Goal: Information Seeking & Learning: Learn about a topic

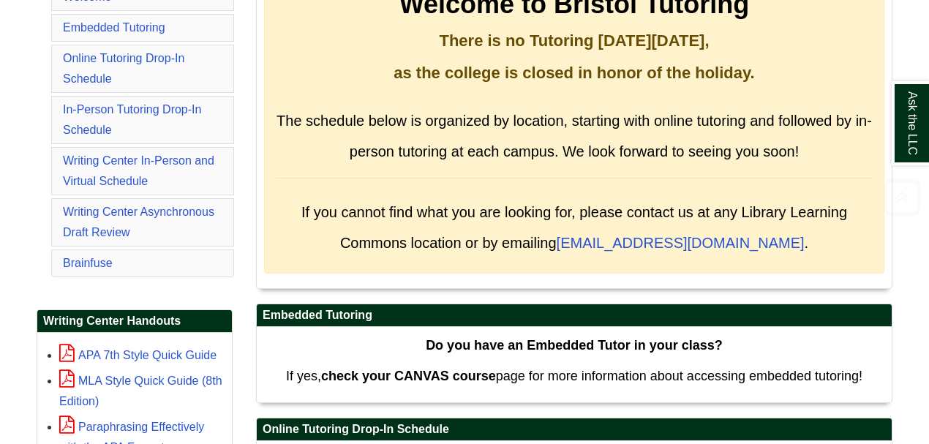
scroll to position [341, 0]
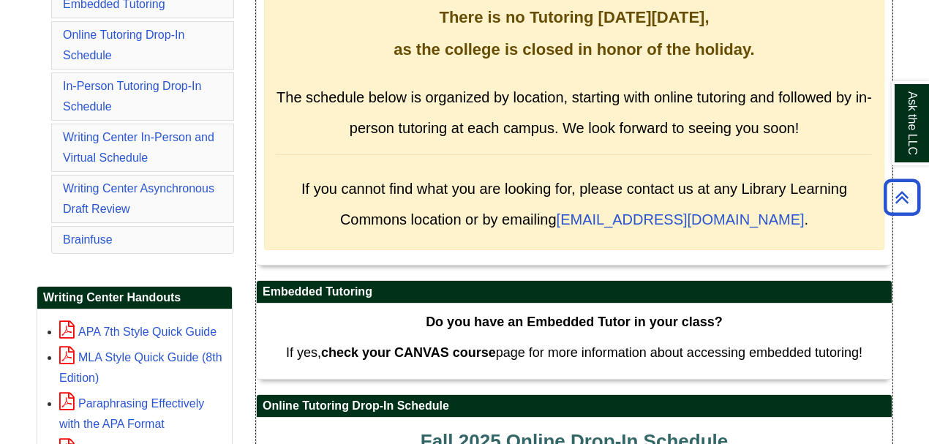
click at [460, 239] on div "Welcome to Bristol Tutoring There is no Tutoring [DATE][DATE], as the college i…" at bounding box center [574, 94] width 621 height 311
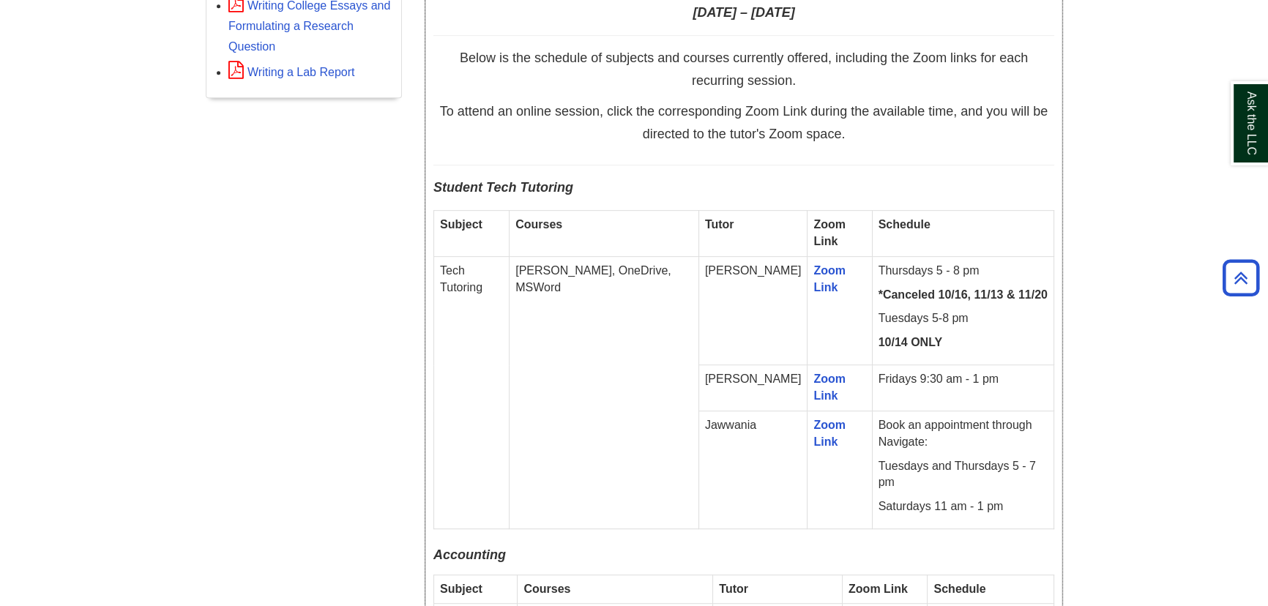
scroll to position [873, 0]
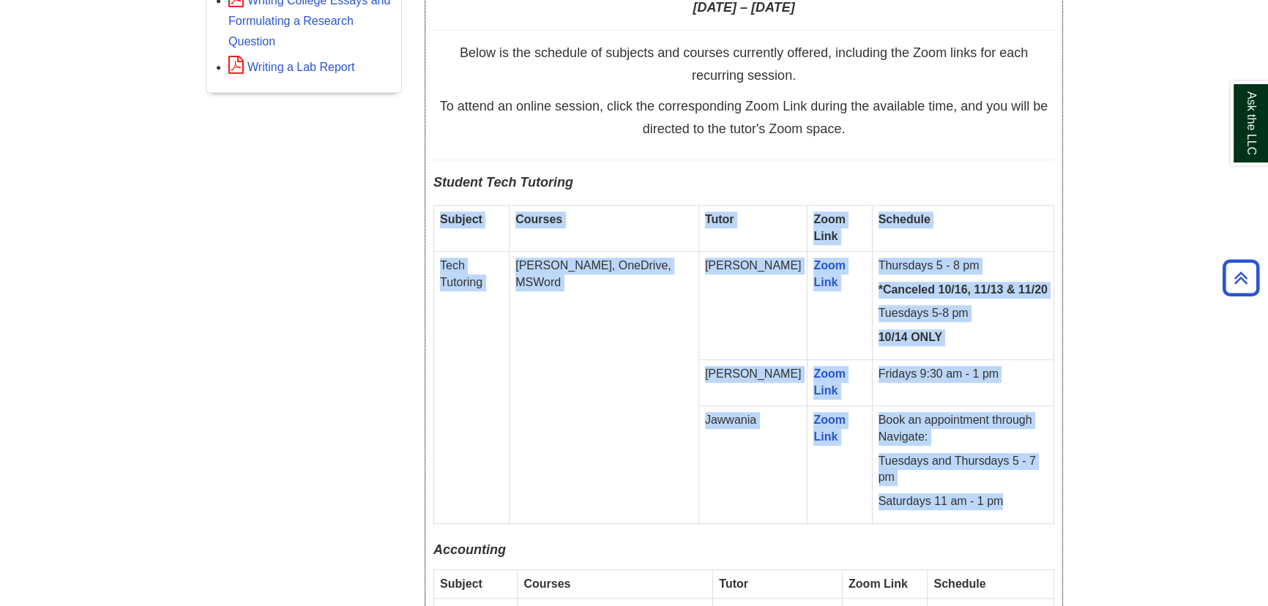
drag, startPoint x: 441, startPoint y: 212, endPoint x: 1023, endPoint y: 476, distance: 639.0
click at [460, 436] on tbody "Subject Courses Tutor Zoom Link Schedule Tech Tutoring [PERSON_NAME], OneDrive,…" at bounding box center [744, 365] width 620 height 318
copy tbody "Subject Courses Tutor Zoom Link Schedule Tech Tutoring e.g. Canvas, OneDrive, M…"
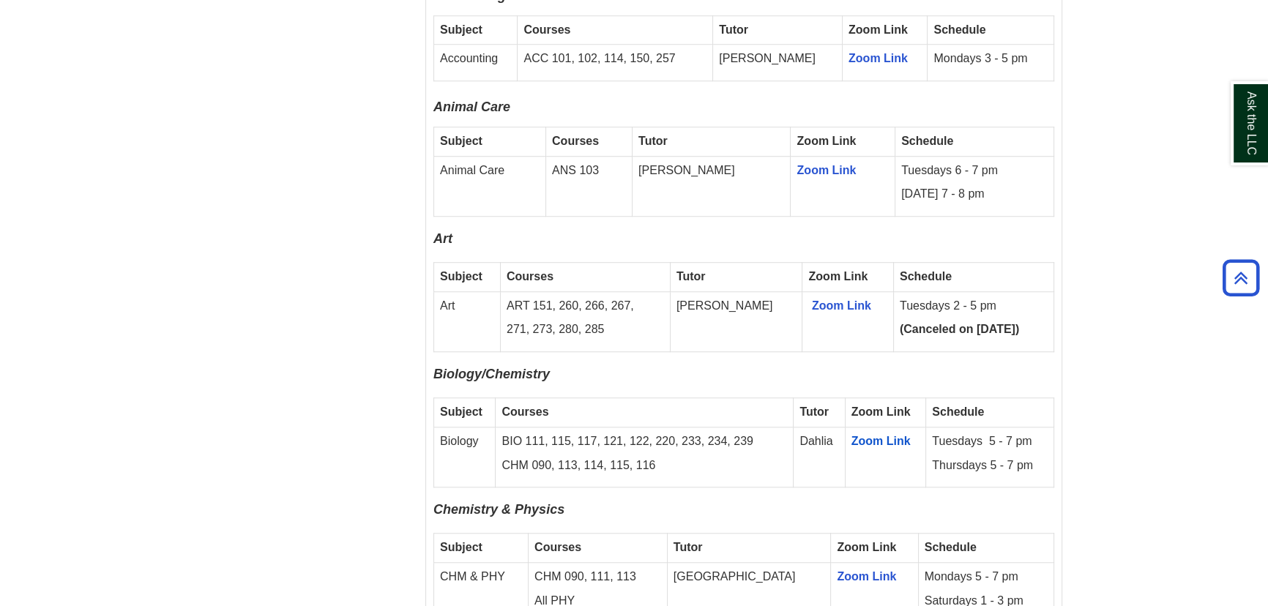
scroll to position [1472, 0]
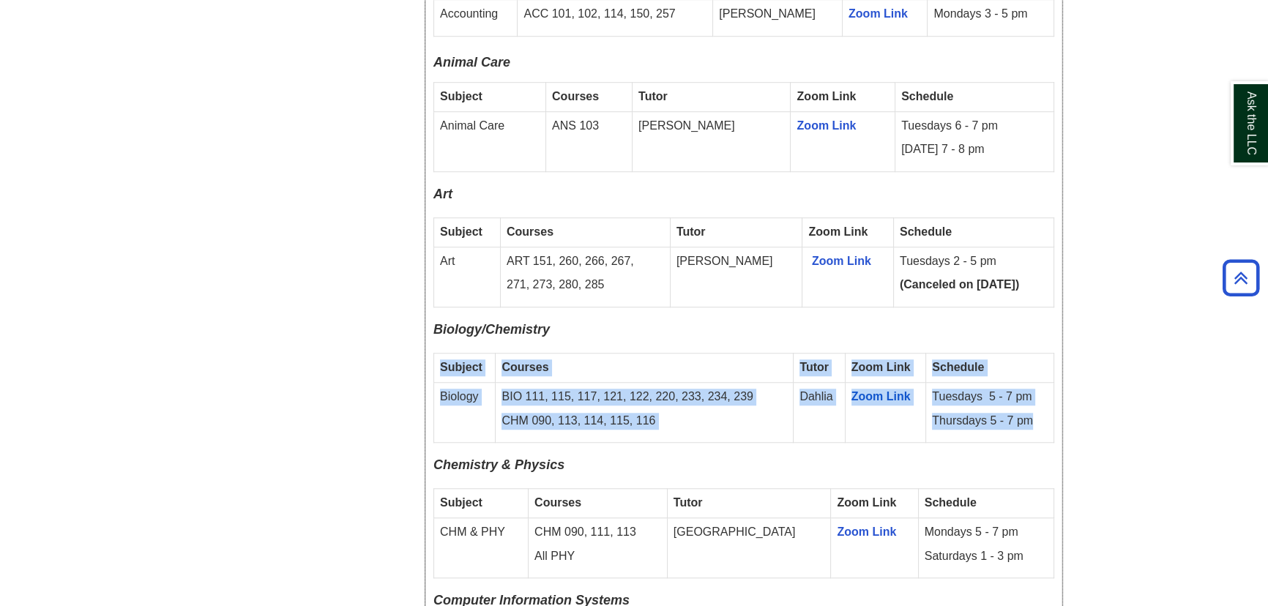
drag, startPoint x: 439, startPoint y: 346, endPoint x: 1053, endPoint y: 403, distance: 616.6
click at [460, 403] on tbody "Subject Courses Tutor Zoom Link Schedule Biology BIO 111, 115, 117, 121, 122, 2…" at bounding box center [744, 398] width 620 height 90
copy tbody "Subject Courses Tutor Zoom Link Schedule Biology BIO 111, 115, 117, 121, 122, 2…"
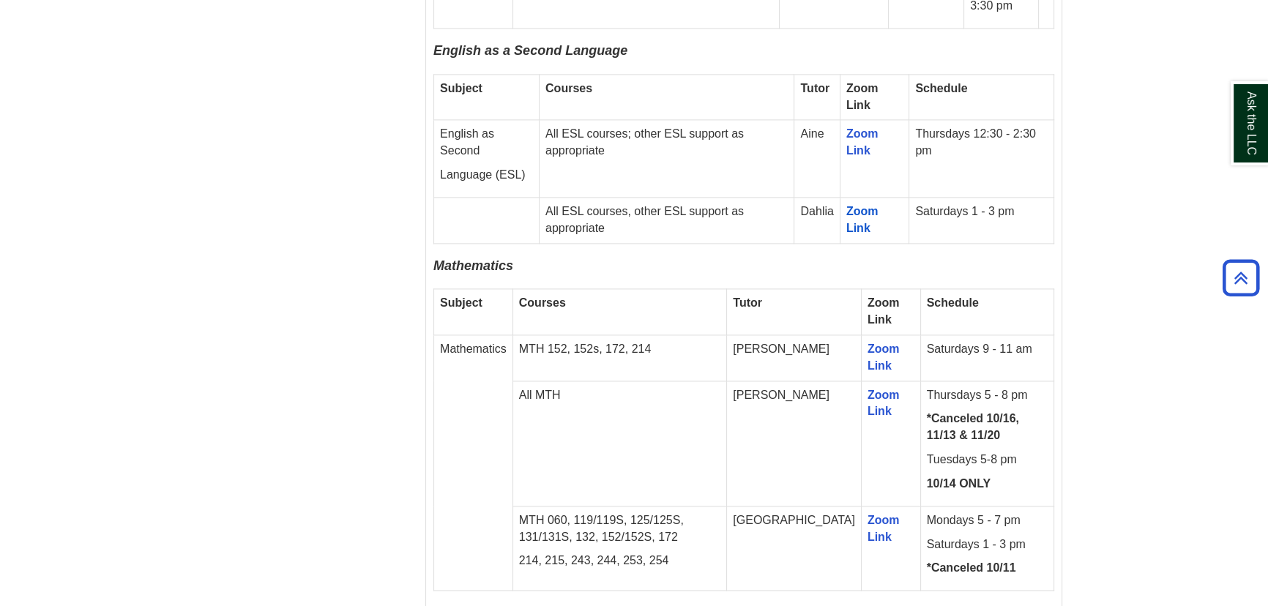
scroll to position [2603, 0]
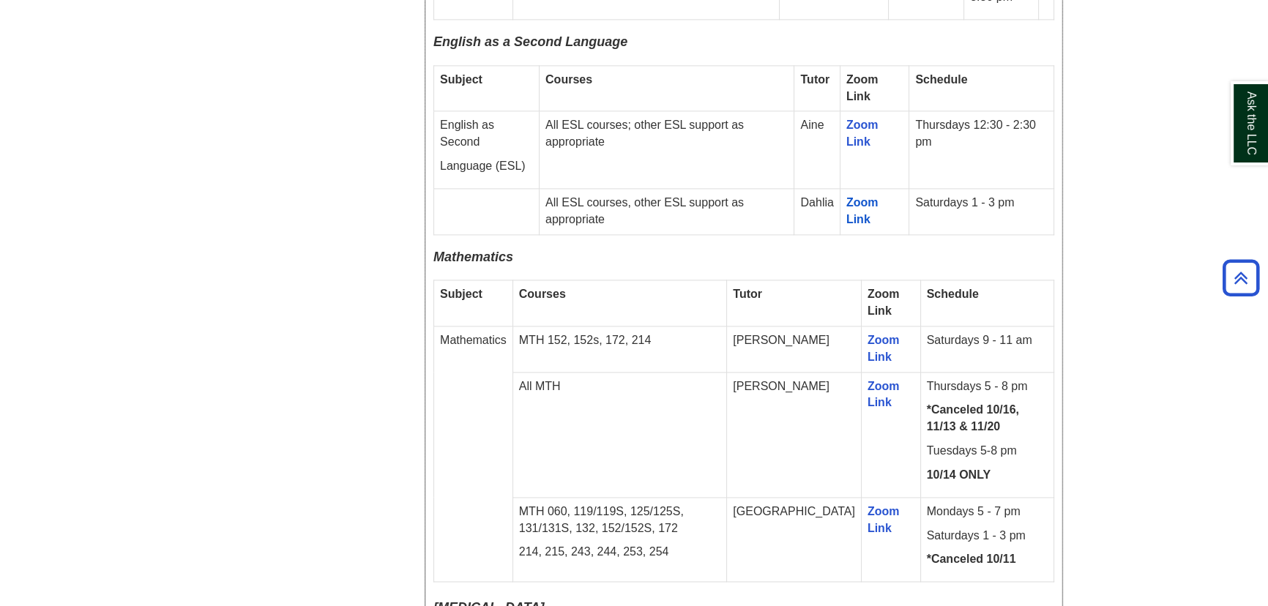
click at [436, 280] on td "Subject" at bounding box center [473, 303] width 79 height 46
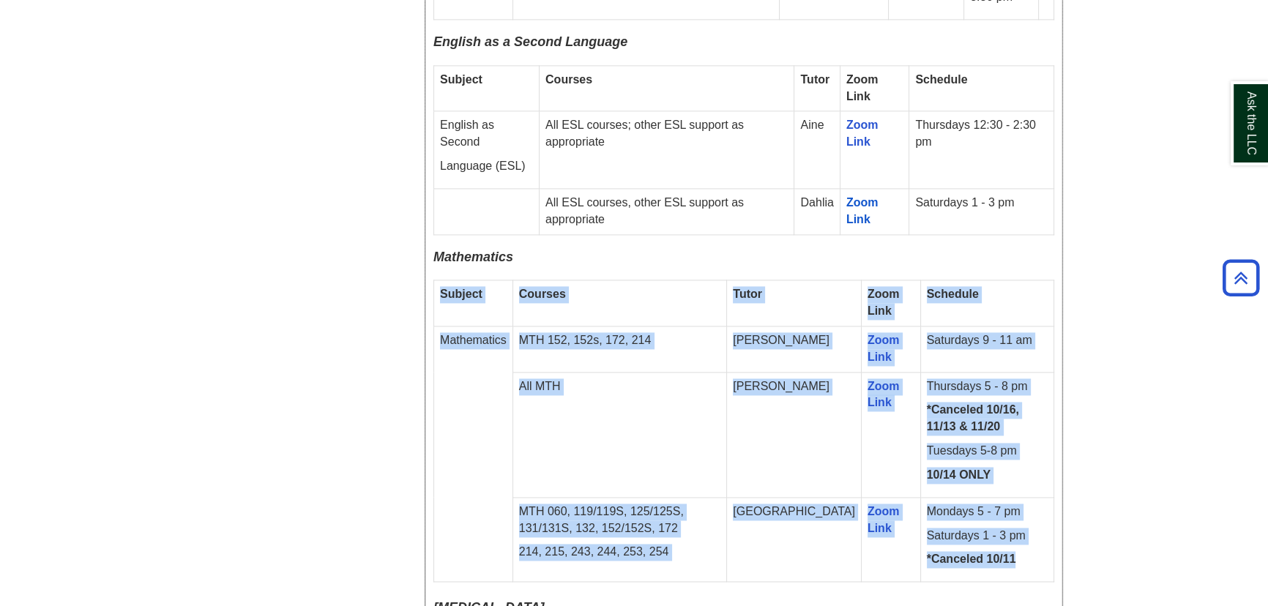
drag, startPoint x: 440, startPoint y: 229, endPoint x: 1053, endPoint y: 495, distance: 668.3
click at [460, 436] on tbody "Subject Courses Tutor Zoom Link Schedule Mathematics MTH 152, 152s, 172, 214 Jo…" at bounding box center [744, 431] width 620 height 302
copy tbody "Subject Courses Tutor Zoom Link Schedule Mathematics MTH 152, 152s, 172, 214 Jo…"
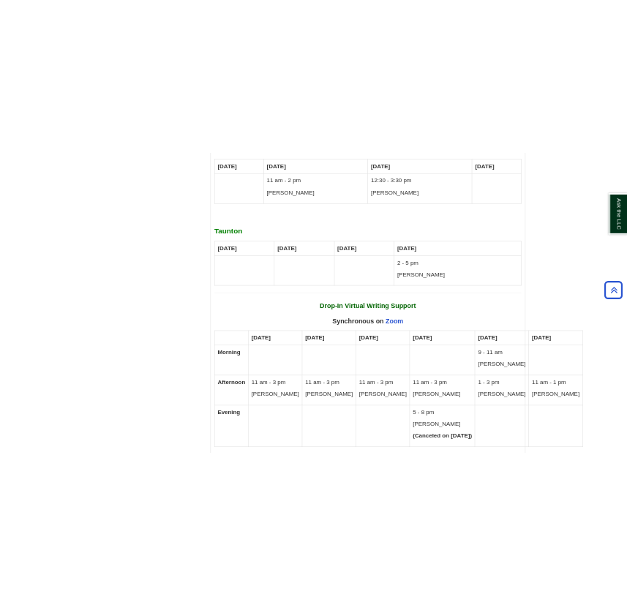
scroll to position [8790, 0]
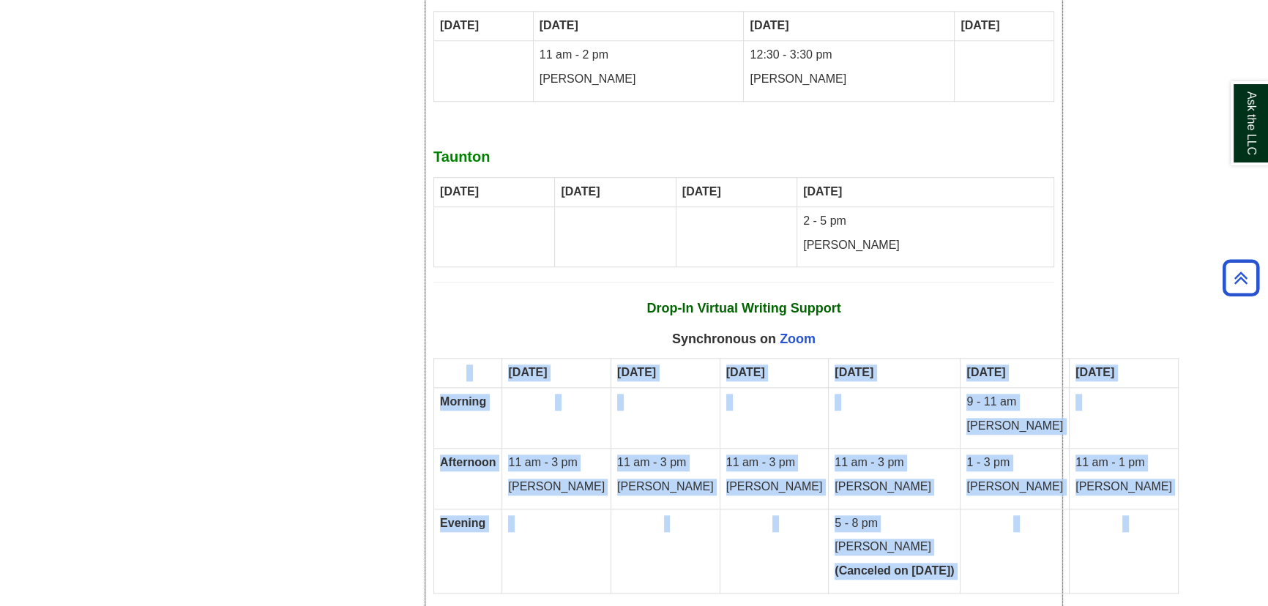
drag, startPoint x: 432, startPoint y: 222, endPoint x: 1032, endPoint y: 461, distance: 646.1
click at [460, 436] on div "Fall 2025 Writing Center [DATE] – [DATE] all your tutoring options for writing …" at bounding box center [743, 0] width 635 height 1611
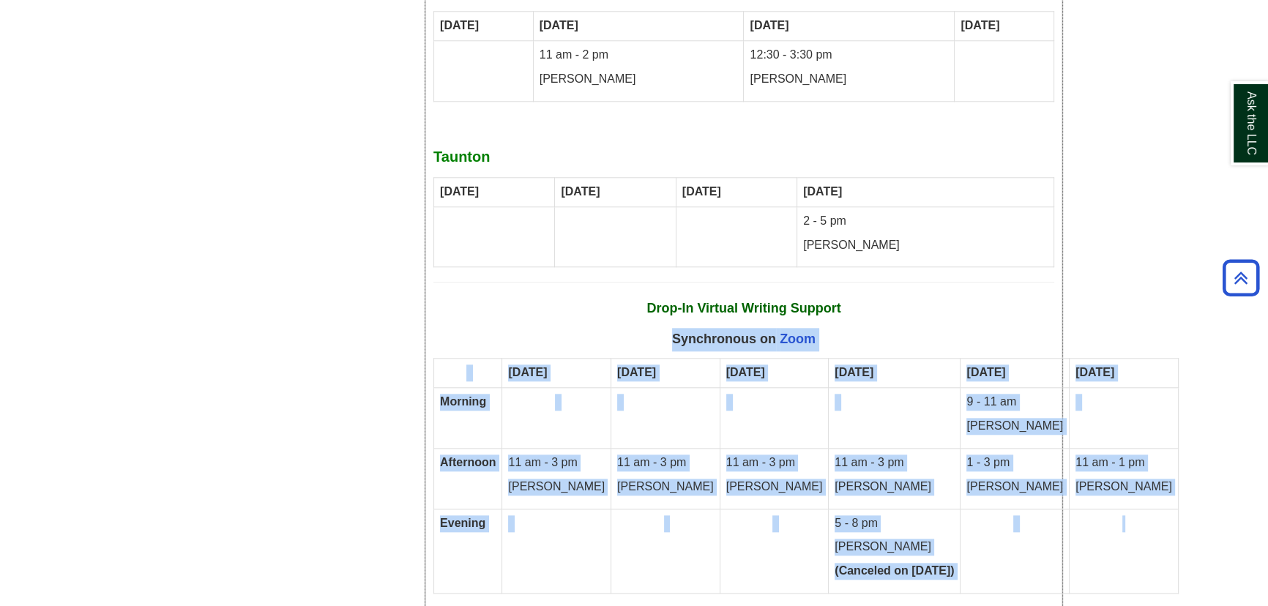
drag, startPoint x: 652, startPoint y: 191, endPoint x: 1053, endPoint y: 399, distance: 451.7
click at [460, 397] on div "Fall 2025 Writing Center [DATE] – [DATE] all your tutoring options for writing …" at bounding box center [743, 0] width 621 height 1596
copy div "Synchronous on Zoom [DATE] [DATE] [DATE] [DATE] [DATE] [DATE] Morning 9 - 11 am…"
